Goal: Task Accomplishment & Management: Complete application form

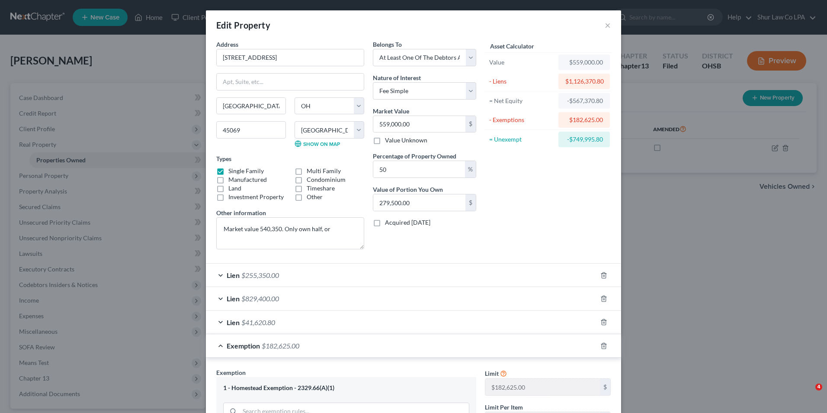
select select "36"
select select "8"
select select "3"
select select "0"
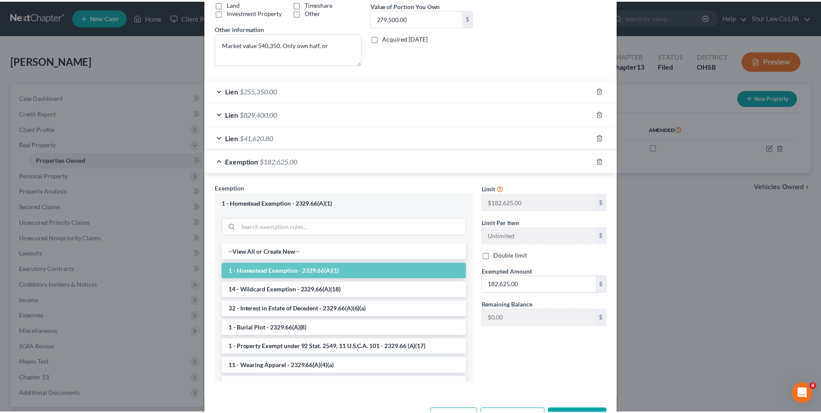
scroll to position [215, 0]
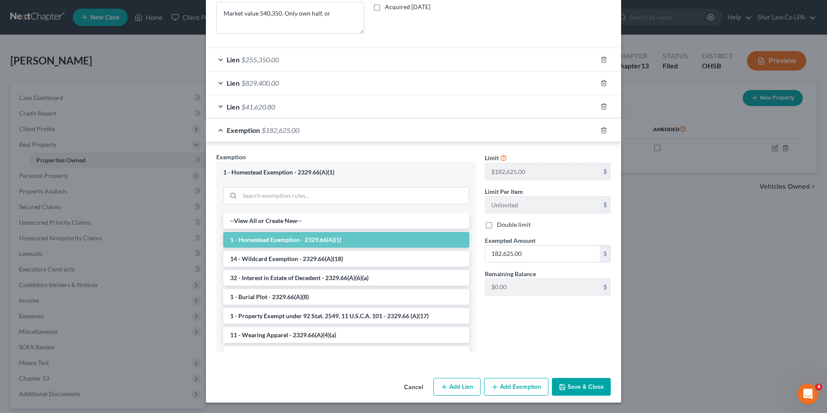
click at [573, 388] on button "Save & Close" at bounding box center [581, 387] width 59 height 18
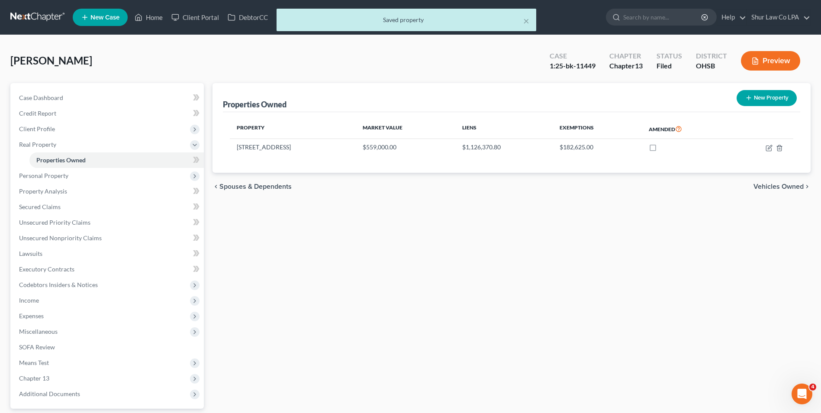
click at [34, 17] on div "× Saved property" at bounding box center [406, 22] width 821 height 27
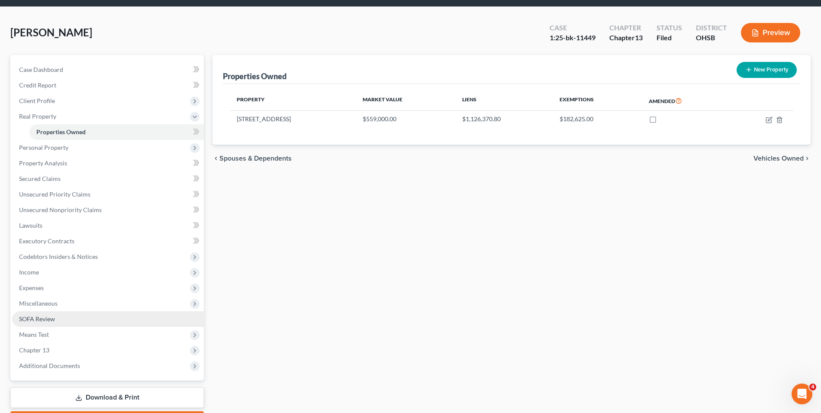
scroll to position [43, 0]
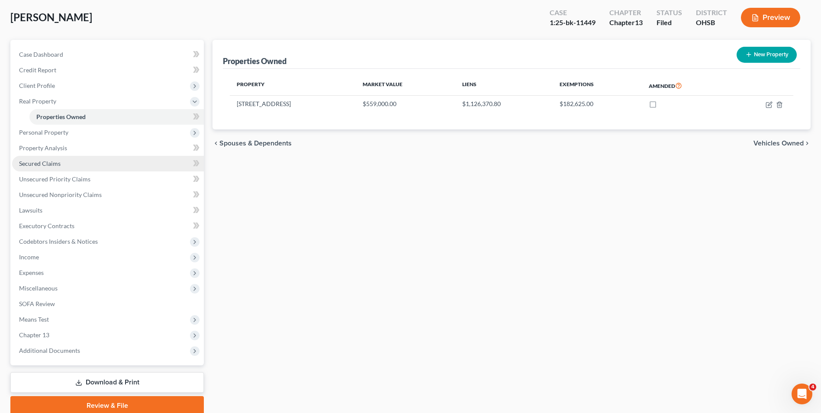
click at [41, 165] on span "Secured Claims" at bounding box center [40, 163] width 42 height 7
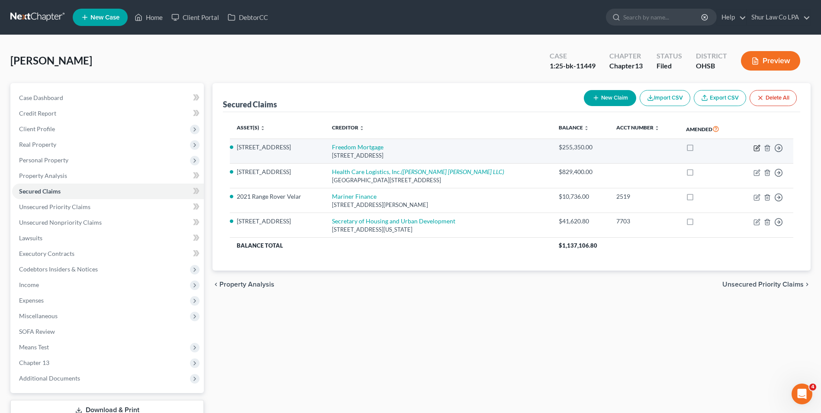
click at [755, 148] on icon "button" at bounding box center [756, 148] width 7 height 7
select select "33"
select select "3"
select select "4"
select select "3"
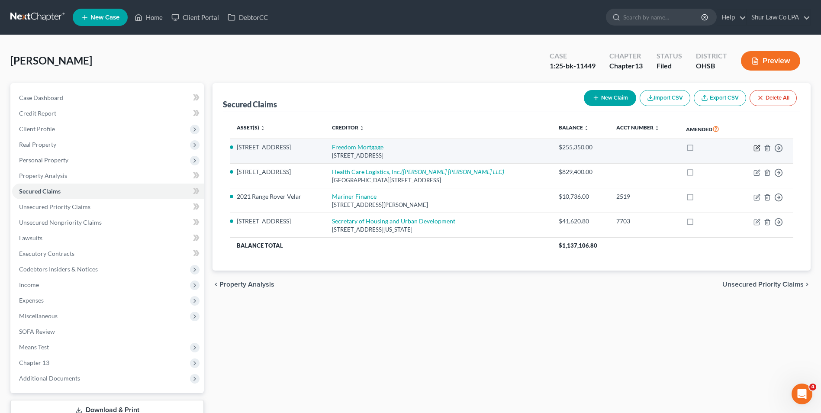
select select "0"
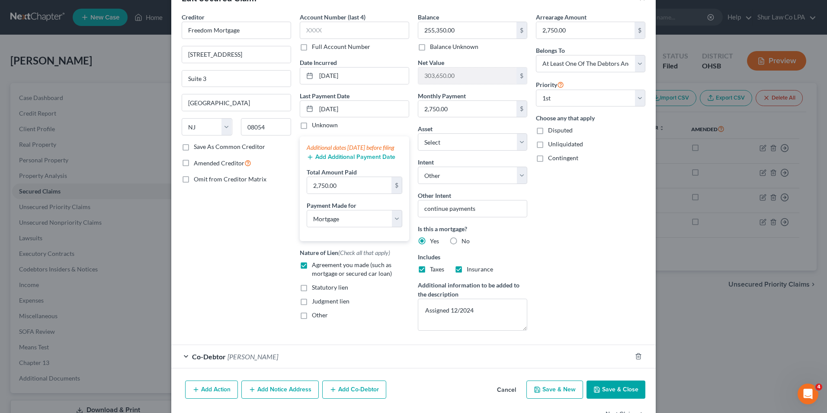
scroll to position [55, 0]
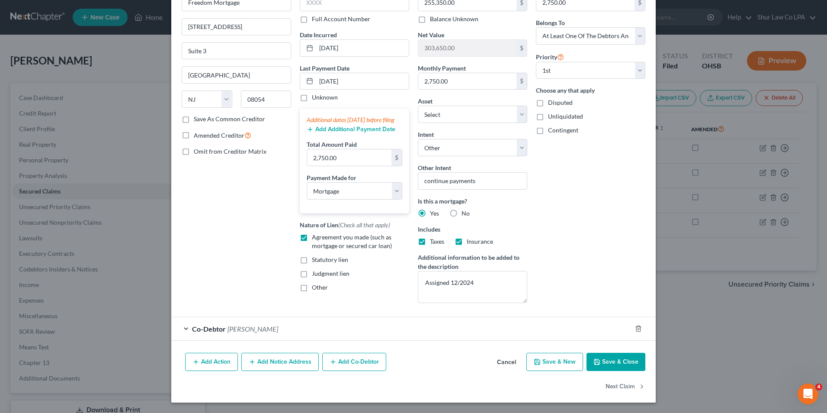
click at [620, 361] on button "Save & Close" at bounding box center [616, 362] width 59 height 18
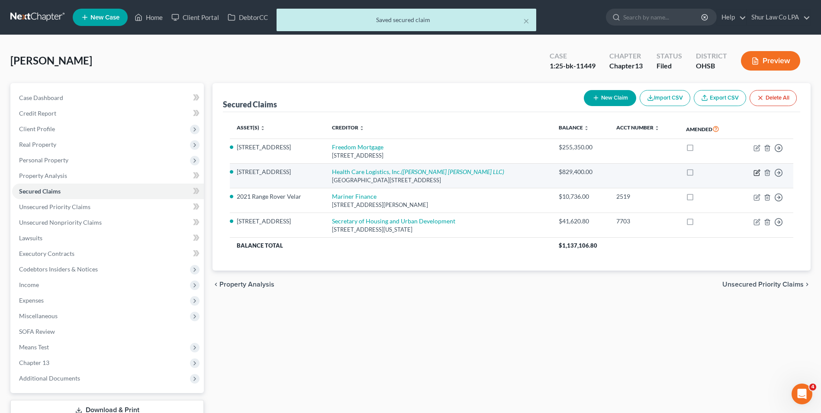
click at [758, 172] on icon "button" at bounding box center [757, 172] width 4 height 4
select select "36"
select select "3"
select select "0"
select select "1"
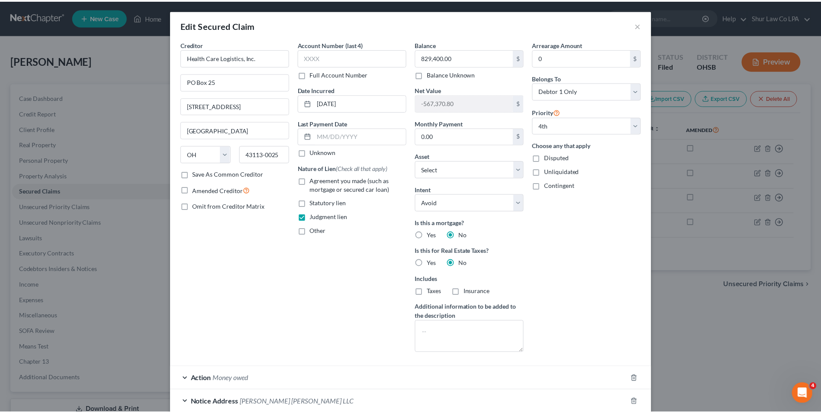
scroll to position [74, 0]
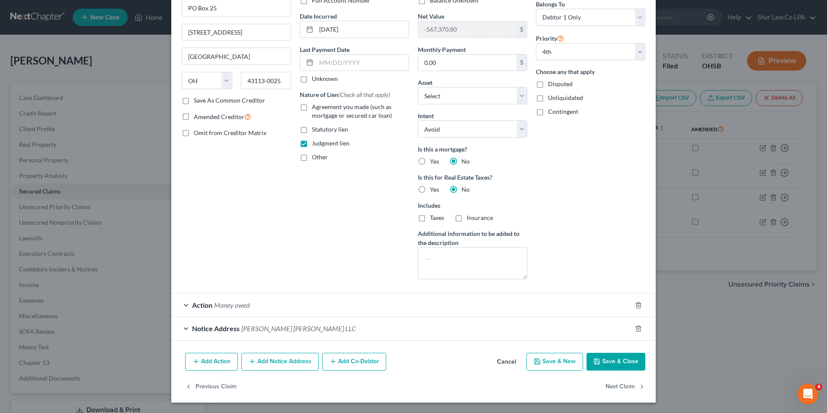
click at [620, 368] on button "Save & Close" at bounding box center [616, 362] width 59 height 18
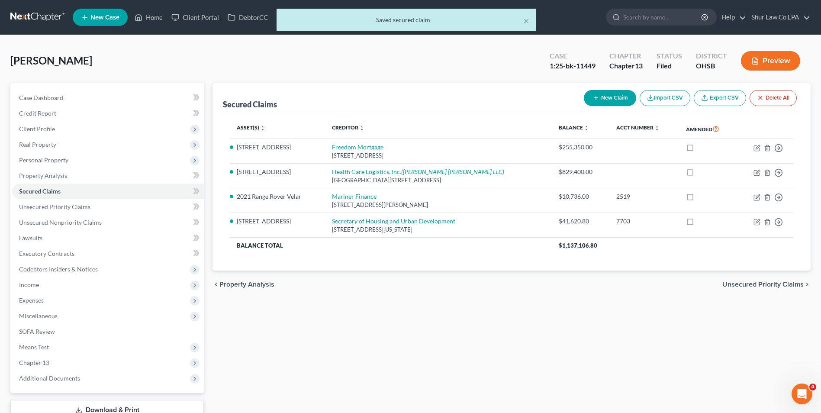
click at [29, 22] on div "× Saved secured claim" at bounding box center [406, 22] width 821 height 27
click at [37, 16] on div "× Saved secured claim" at bounding box center [406, 22] width 821 height 27
click at [525, 22] on button "×" at bounding box center [526, 21] width 6 height 10
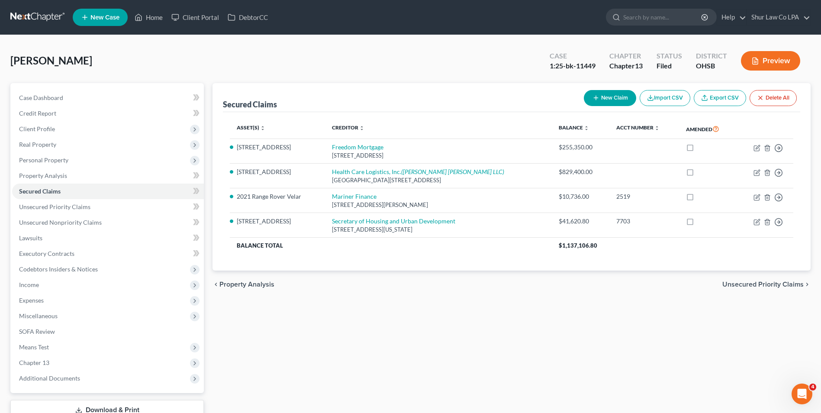
click at [19, 13] on link at bounding box center [37, 18] width 55 height 16
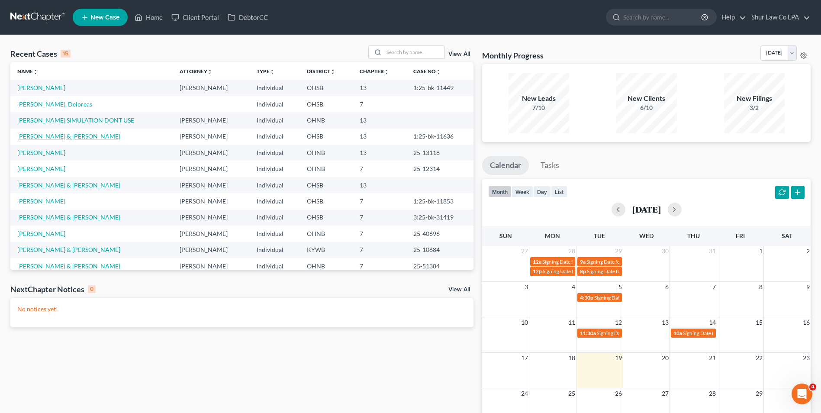
click at [62, 133] on link "Dryer, Joseph & Brittany" at bounding box center [68, 135] width 103 height 7
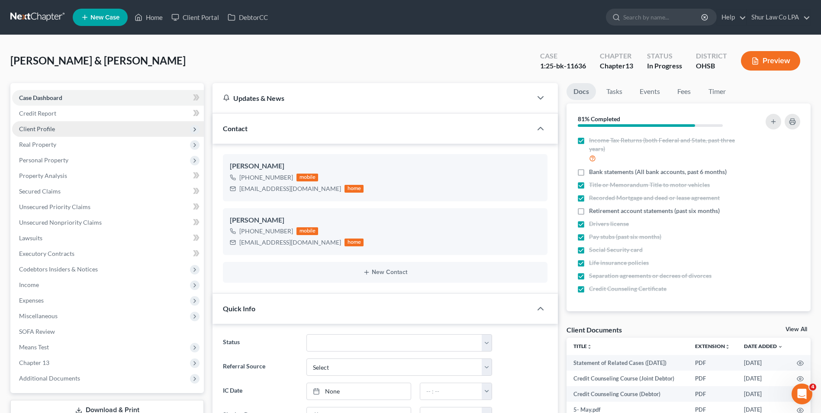
click at [52, 131] on span "Client Profile" at bounding box center [37, 128] width 36 height 7
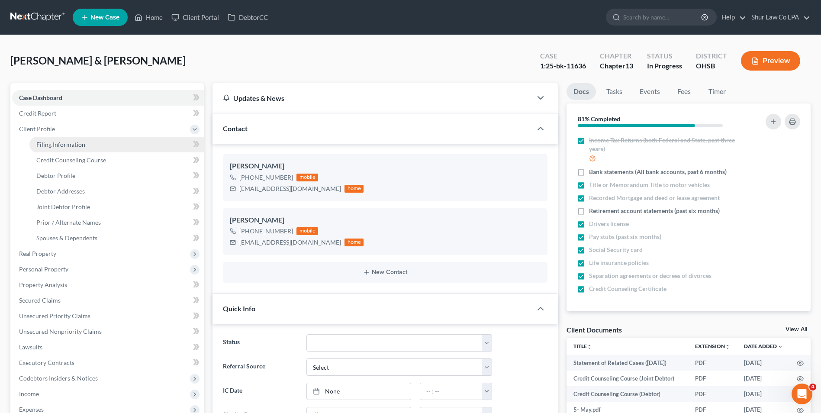
click at [55, 145] on span "Filing Information" at bounding box center [60, 144] width 49 height 7
select select "1"
select select "3"
select select "36"
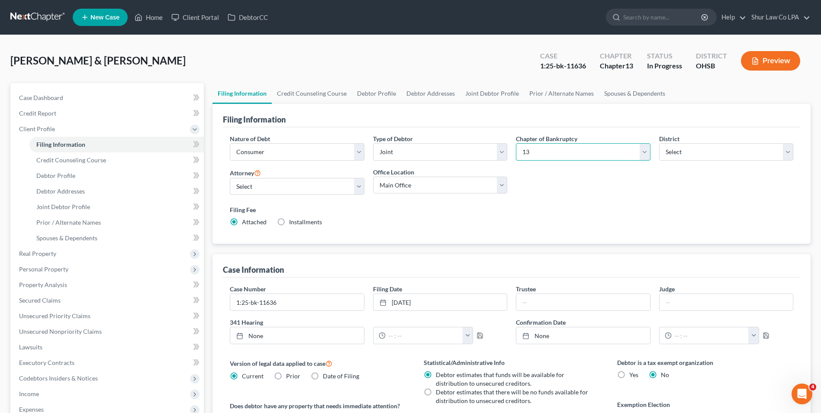
click at [642, 155] on select "Select 7 11 12 13" at bounding box center [583, 151] width 134 height 17
select select "0"
click at [516, 143] on select "Select 7 11 12 13" at bounding box center [583, 151] width 134 height 17
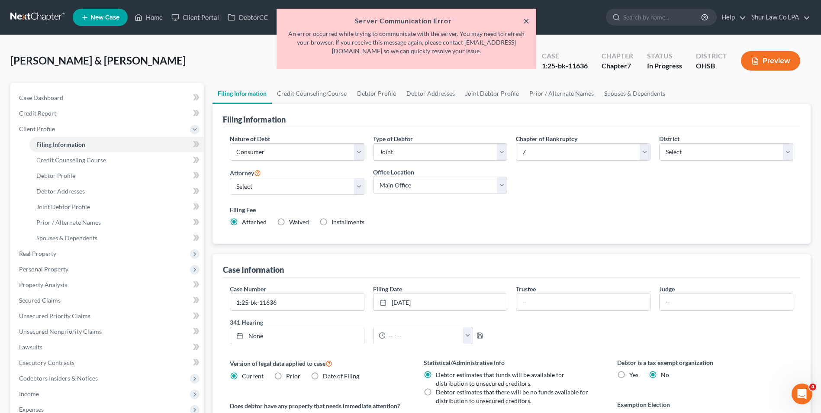
click at [526, 19] on button "×" at bounding box center [526, 21] width 6 height 10
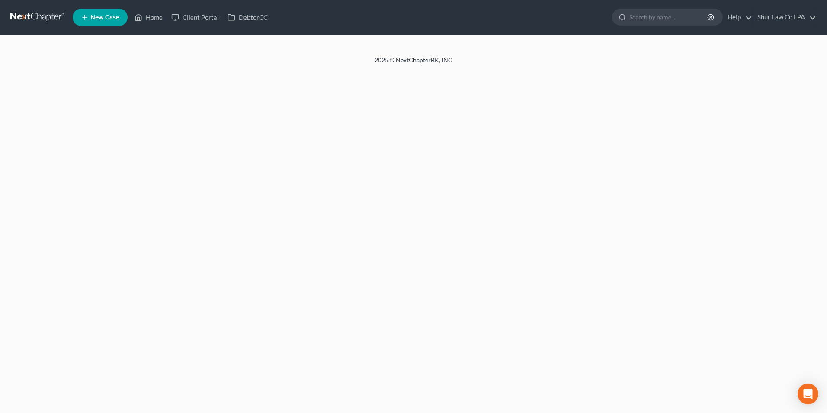
select select "1"
select select "3"
select select "36"
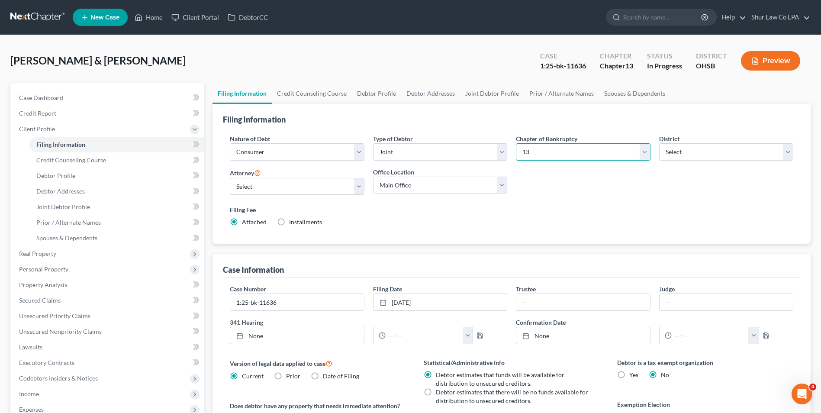
click at [647, 154] on select "Select 7 11 12 13" at bounding box center [583, 151] width 134 height 17
select select "0"
click at [516, 143] on select "Select 7 11 12 13" at bounding box center [583, 151] width 134 height 17
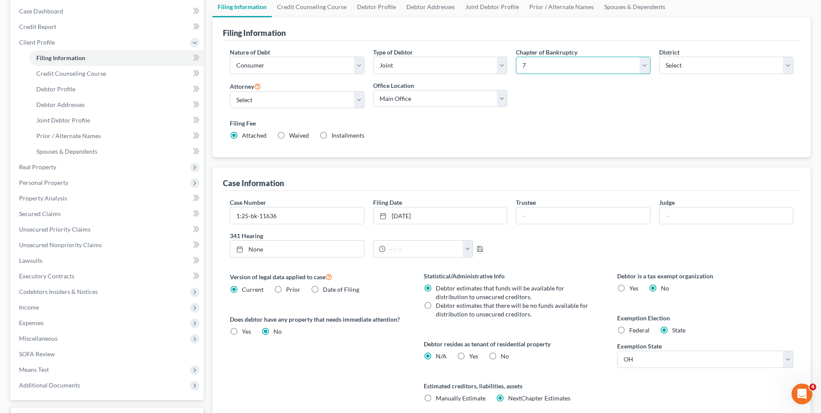
scroll to position [43, 0]
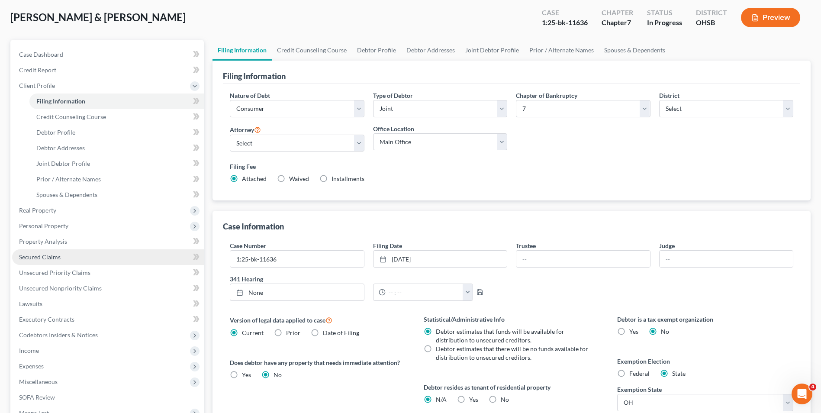
click at [42, 253] on span "Secured Claims" at bounding box center [40, 256] width 42 height 7
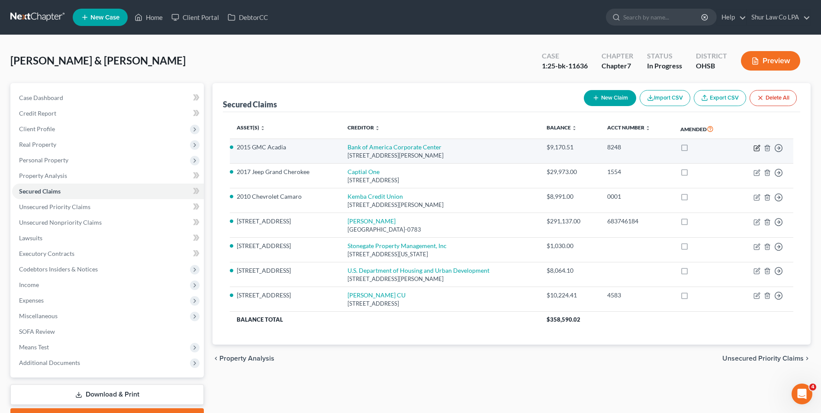
click at [754, 148] on icon "button" at bounding box center [756, 147] width 5 height 5
select select "28"
select select "0"
select select "1"
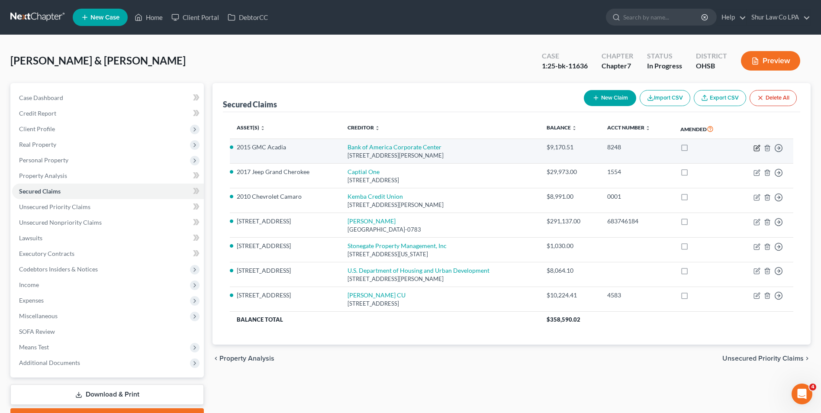
select select "0"
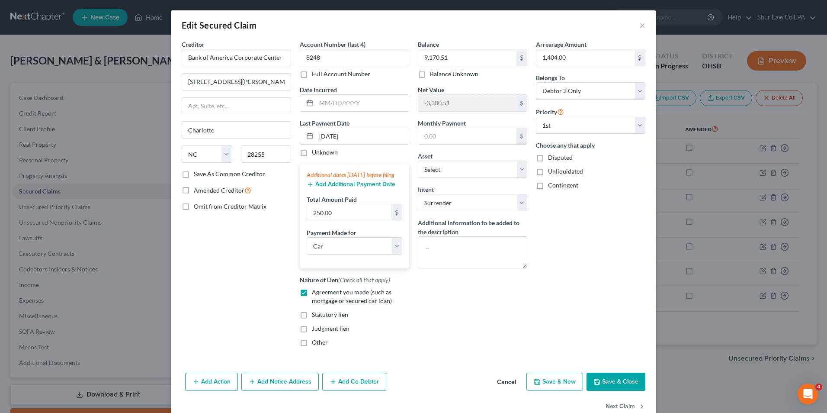
click at [614, 390] on button "Save & Close" at bounding box center [616, 382] width 59 height 18
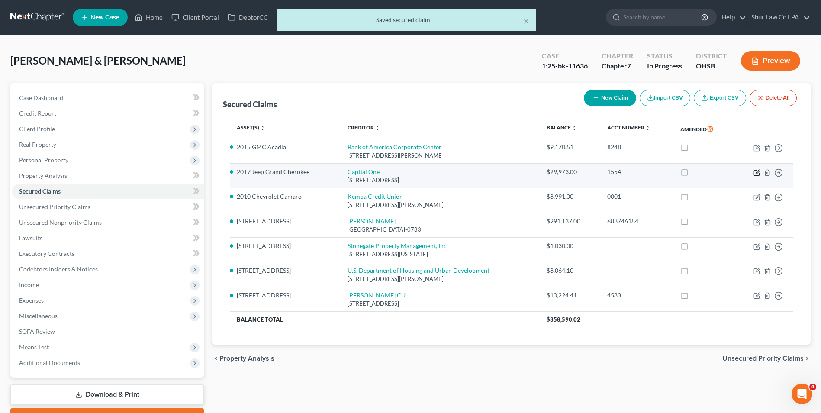
click at [756, 171] on icon "button" at bounding box center [756, 172] width 7 height 7
select select "46"
select select "0"
select select "2"
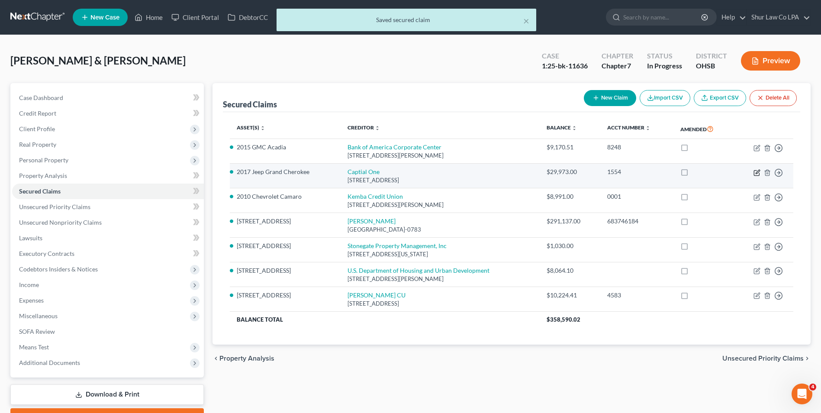
select select "0"
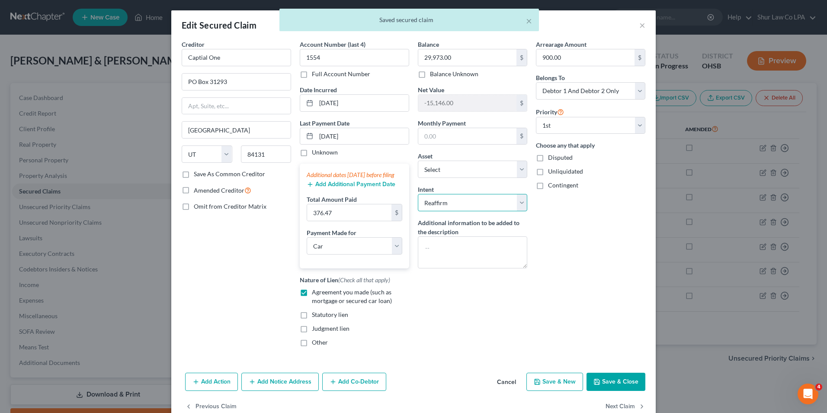
click at [522, 205] on select "Select Surrender Redeem Reaffirm Avoid Other" at bounding box center [472, 202] width 109 height 17
select select "0"
click at [418, 194] on select "Select Surrender Redeem Reaffirm Avoid Other" at bounding box center [472, 202] width 109 height 17
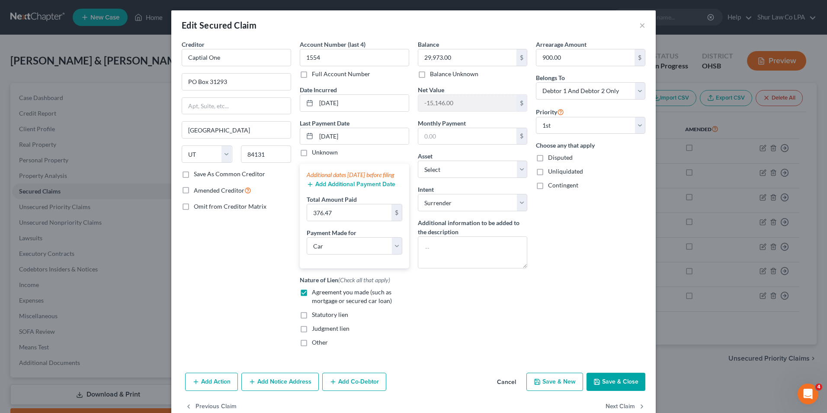
click at [613, 391] on button "Save & Close" at bounding box center [616, 382] width 59 height 18
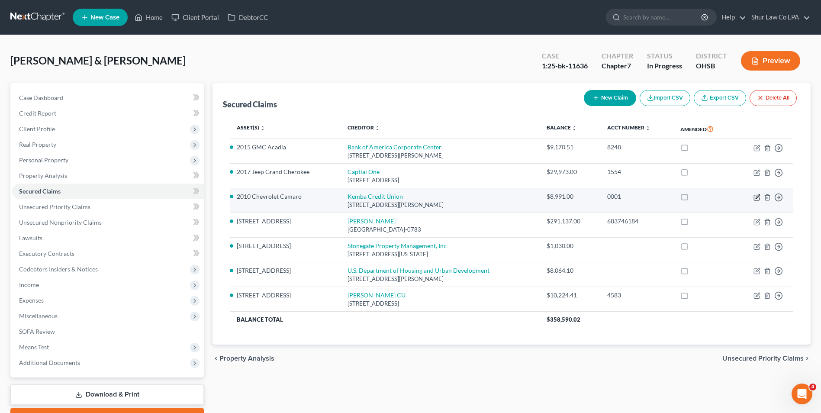
click at [757, 197] on icon "button" at bounding box center [757, 196] width 4 height 4
select select "36"
select select "0"
select select "2"
select select "0"
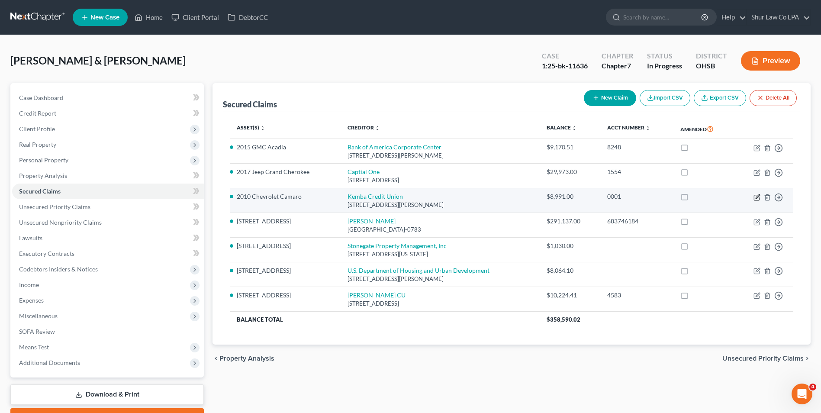
select select "0"
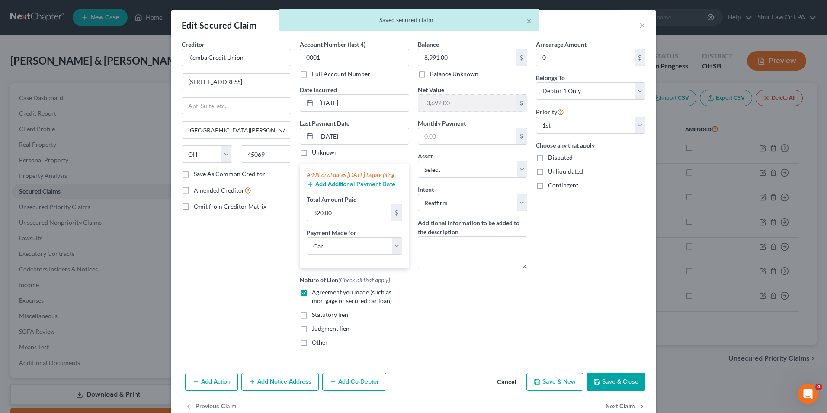
click at [618, 387] on button "Save & Close" at bounding box center [616, 382] width 59 height 18
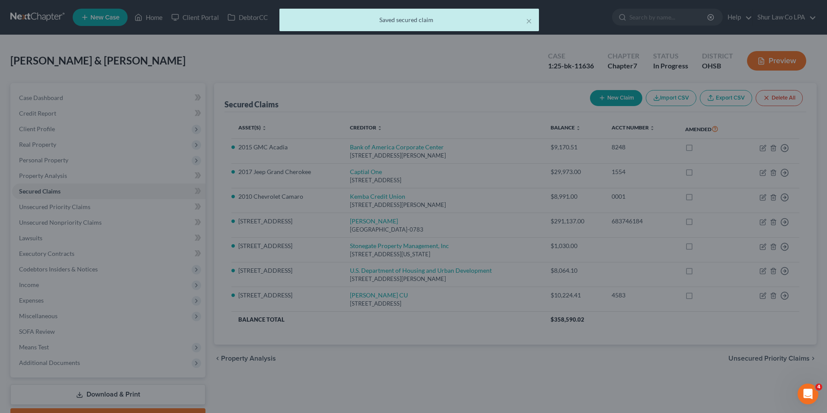
select select "9"
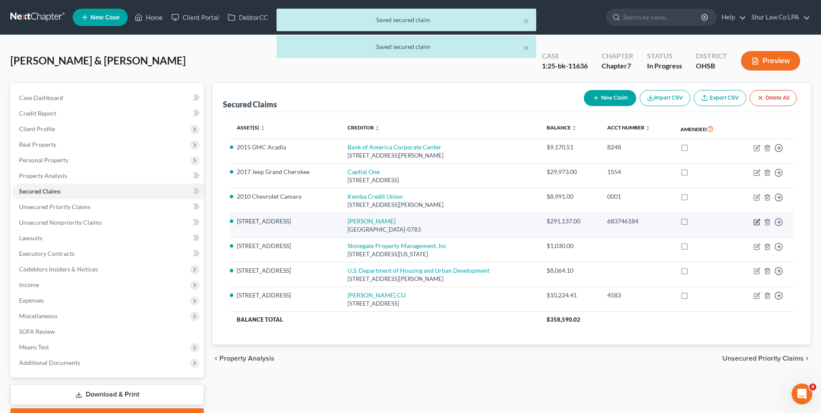
click at [756, 223] on icon "button" at bounding box center [757, 221] width 4 height 4
select select "45"
select select "3"
select select "1"
select select "2"
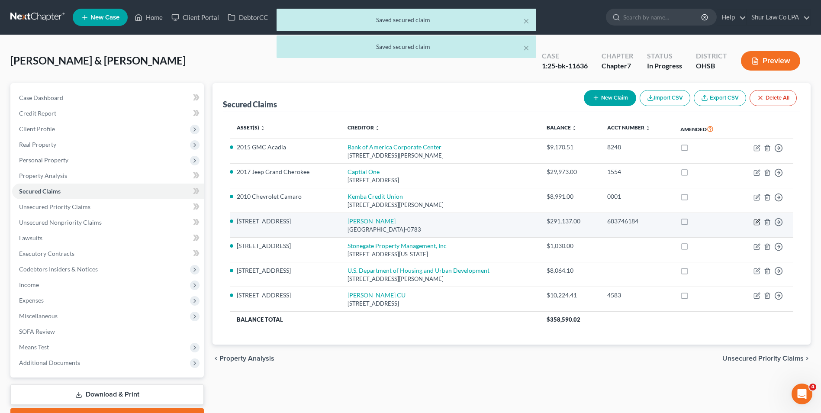
select select "0"
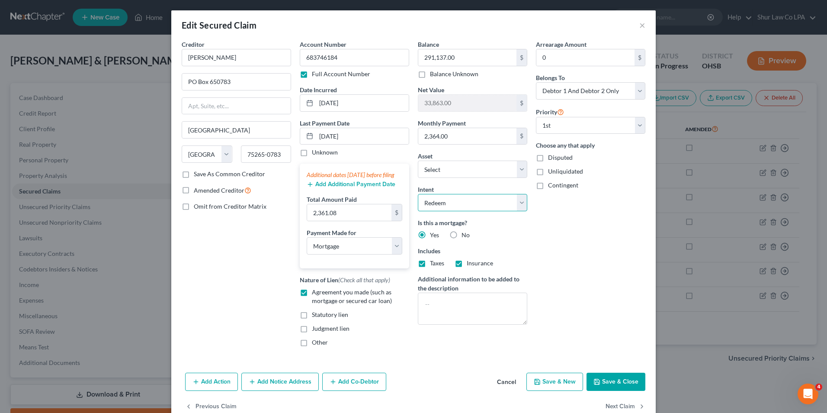
click at [514, 206] on select "Select Surrender Redeem Reaffirm Avoid Other" at bounding box center [472, 202] width 109 height 17
select select "4"
click at [418, 194] on select "Select Surrender Redeem Reaffirm Avoid Other" at bounding box center [472, 202] width 109 height 17
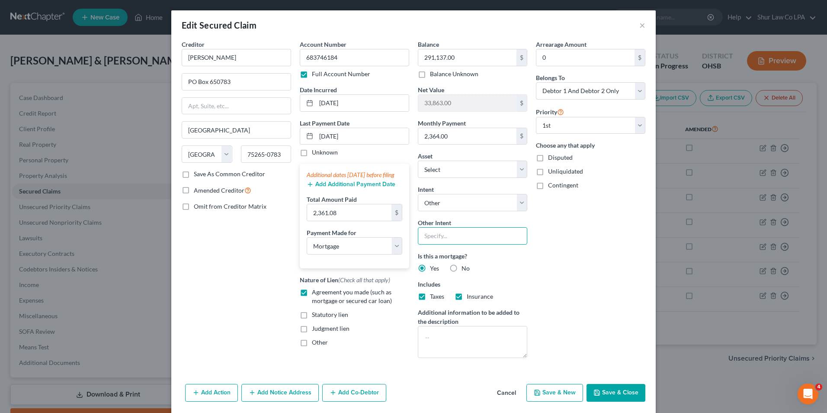
click at [458, 236] on input "text" at bounding box center [472, 235] width 109 height 17
type input "Continue payments"
click at [597, 219] on div "Arrearage Amount 0 $ Belongs To * Select Debtor 1 Only Debtor 2 Only Debtor 1 A…" at bounding box center [591, 202] width 118 height 325
click at [607, 399] on button "Save & Close" at bounding box center [616, 393] width 59 height 18
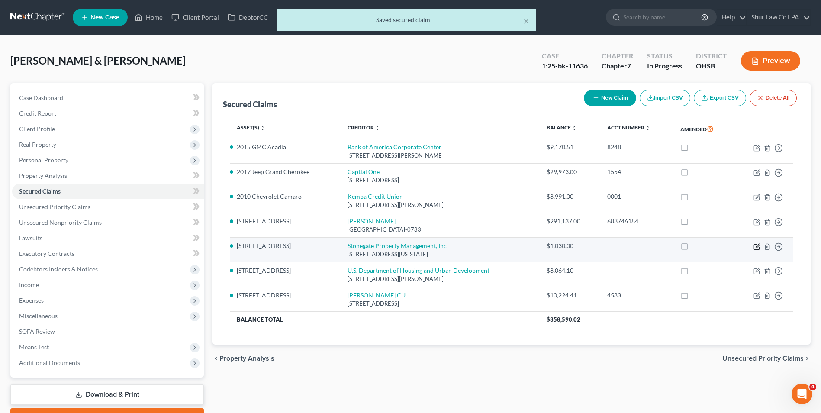
click at [756, 248] on icon "button" at bounding box center [756, 246] width 7 height 7
select select "36"
select select "1"
select select "2"
select select "0"
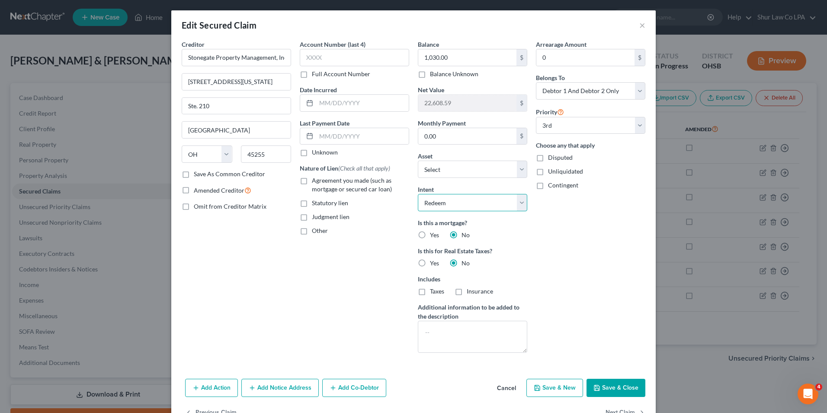
click at [518, 199] on select "Select Surrender Redeem Reaffirm Avoid Other" at bounding box center [472, 202] width 109 height 17
select select "4"
click at [418, 194] on select "Select Surrender Redeem Reaffirm Avoid Other" at bounding box center [472, 202] width 109 height 17
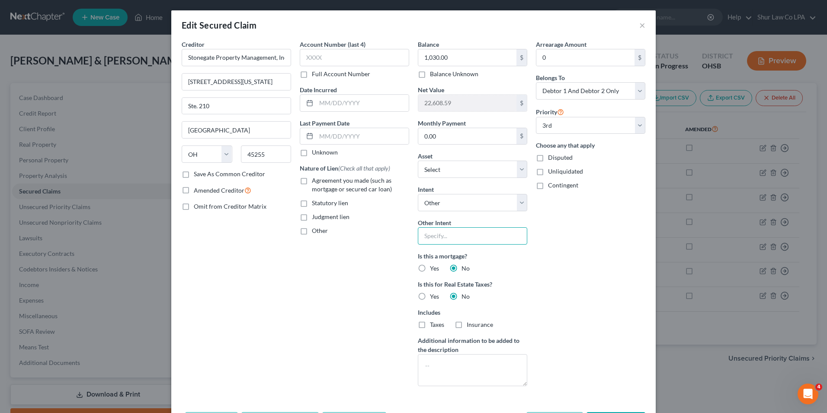
click at [457, 240] on input "text" at bounding box center [472, 235] width 109 height 17
type input "P"
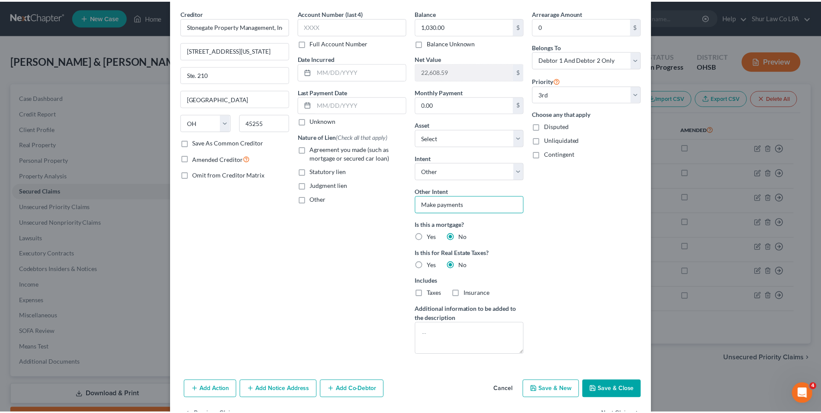
scroll to position [59, 0]
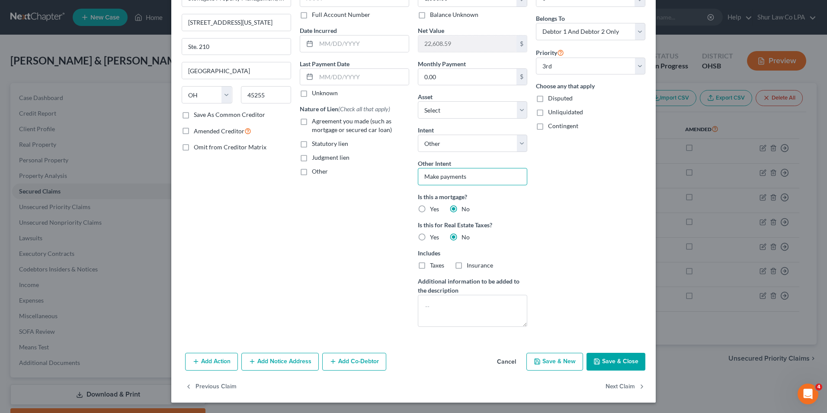
type input "Make payments"
click at [601, 362] on button "Save & Close" at bounding box center [616, 362] width 59 height 18
select select "2"
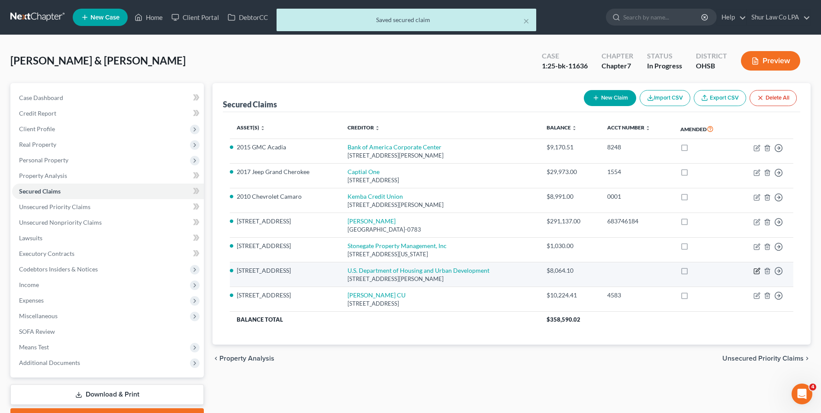
click at [755, 272] on icon "button" at bounding box center [756, 270] width 7 height 7
select select "14"
select select "4"
select select "2"
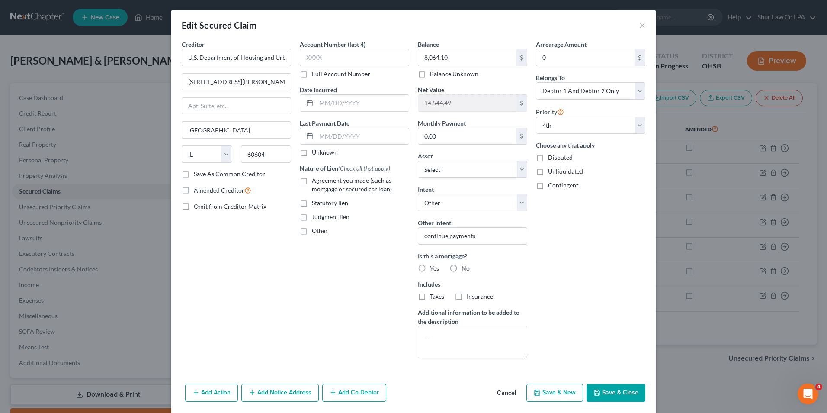
click at [624, 388] on button "Save & Close" at bounding box center [616, 393] width 59 height 18
select select "3"
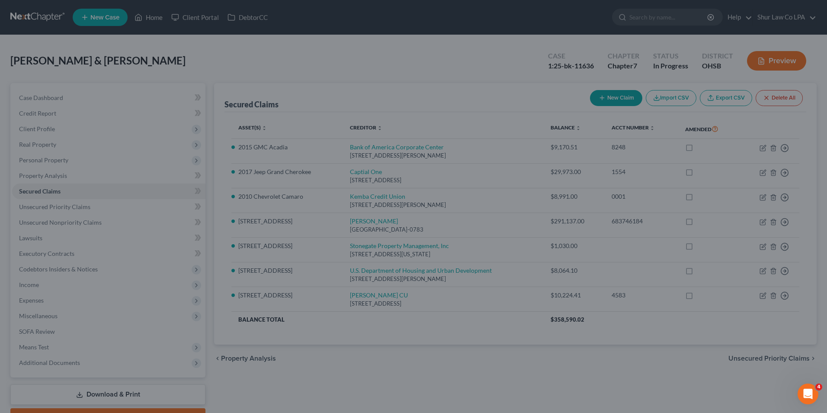
select select "10"
select select "0"
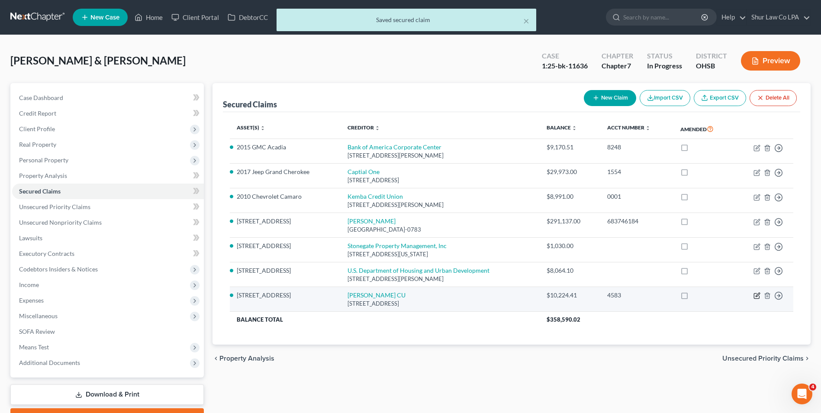
click at [758, 296] on icon "button" at bounding box center [756, 295] width 7 height 7
select select "36"
select select "3"
select select "4"
select select "2"
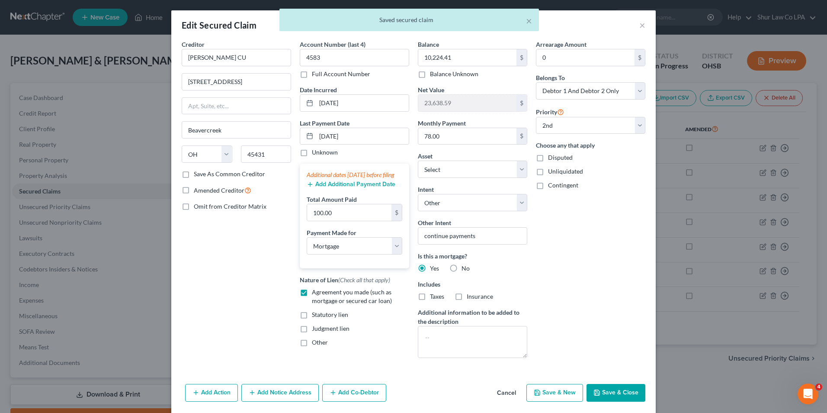
click at [623, 388] on button "Save & Close" at bounding box center [616, 393] width 59 height 18
select select "1"
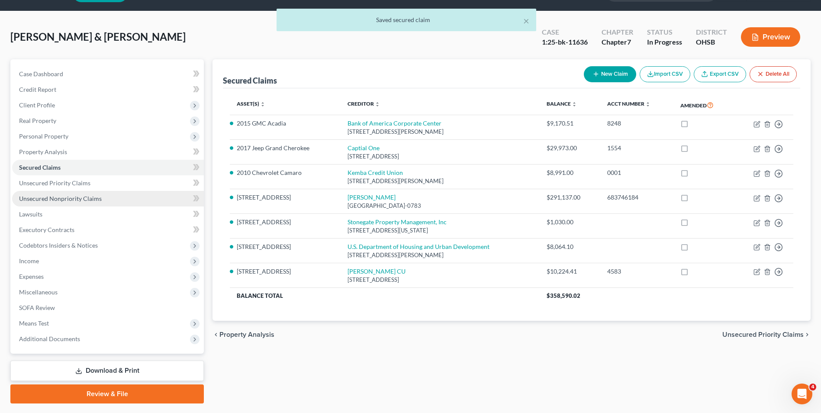
scroll to position [47, 0]
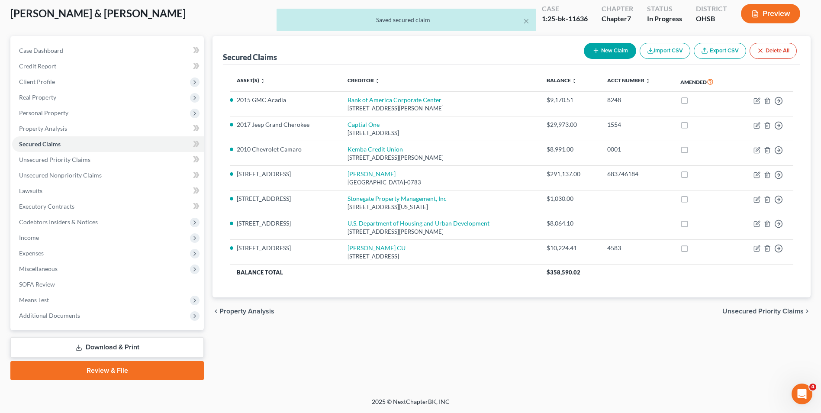
click at [114, 347] on link "Download & Print" at bounding box center [106, 347] width 193 height 20
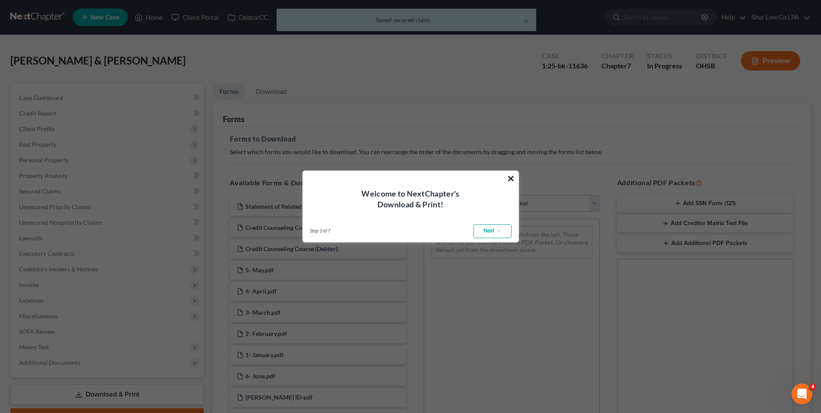
click at [509, 177] on button "×" at bounding box center [511, 178] width 8 height 14
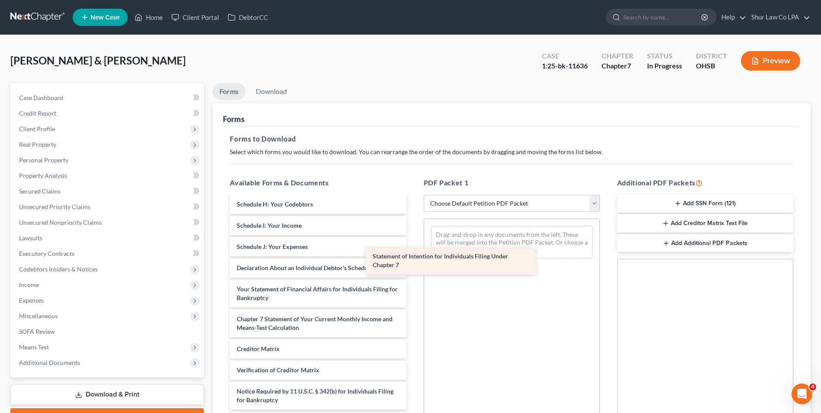
scroll to position [1007, 0]
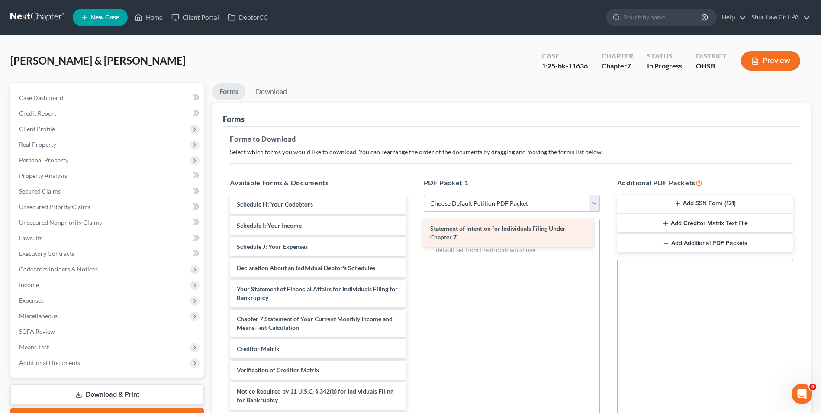
drag, startPoint x: 324, startPoint y: 298, endPoint x: 518, endPoint y: 237, distance: 202.7
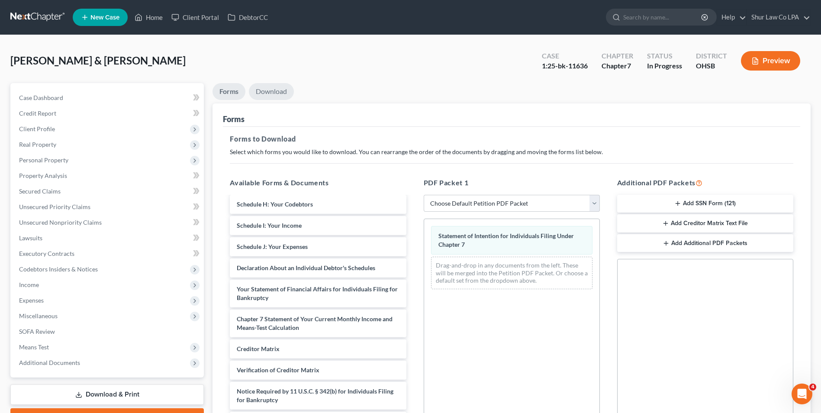
click at [270, 91] on link "Download" at bounding box center [271, 91] width 45 height 17
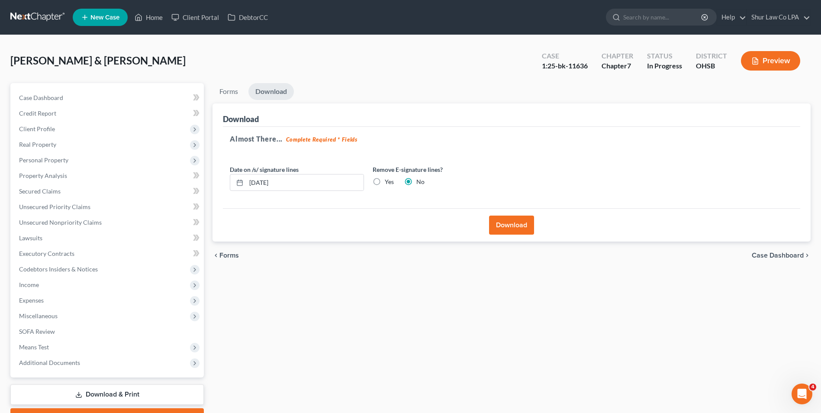
click at [501, 217] on button "Download" at bounding box center [511, 224] width 45 height 19
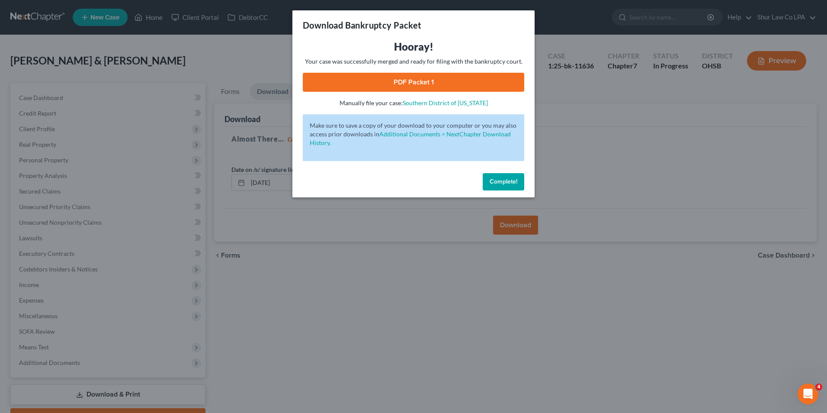
click at [422, 83] on link "PDF Packet 1" at bounding box center [414, 82] width 222 height 19
click at [497, 180] on span "Complete!" at bounding box center [504, 181] width 28 height 7
